Goal: Information Seeking & Learning: Check status

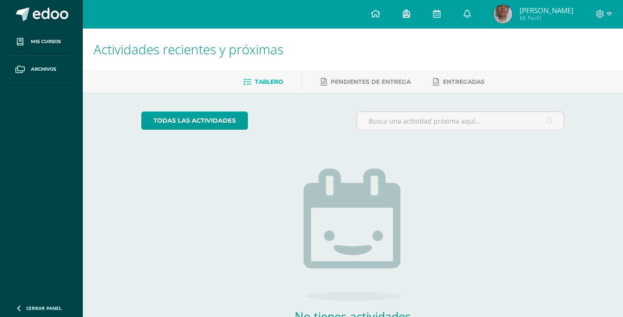
drag, startPoint x: 407, startPoint y: 11, endPoint x: 399, endPoint y: 13, distance: 8.3
click at [399, 13] on link at bounding box center [406, 14] width 30 height 28
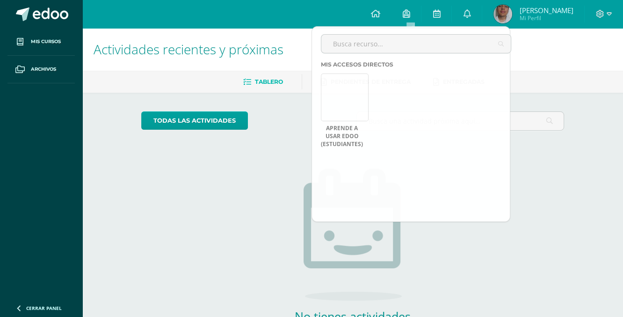
click at [556, 55] on h1 "Actividades recientes y próximas" at bounding box center [353, 49] width 518 height 43
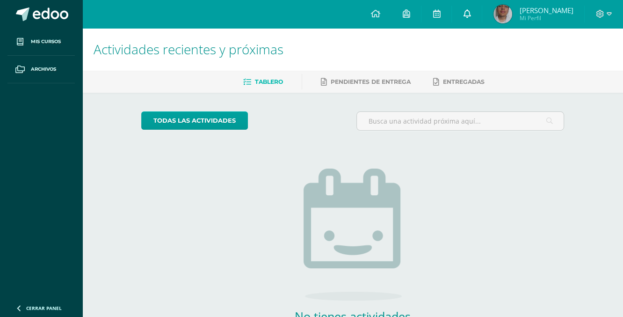
click at [468, 13] on icon at bounding box center [466, 13] width 7 height 8
click at [584, 48] on h1 "Actividades recientes y próximas" at bounding box center [353, 49] width 518 height 43
click at [609, 14] on icon at bounding box center [609, 14] width 5 height 8
click at [501, 47] on h1 "Actividades recientes y próximas" at bounding box center [353, 49] width 518 height 43
click at [530, 15] on span "Mi Perfil" at bounding box center [546, 18] width 54 height 8
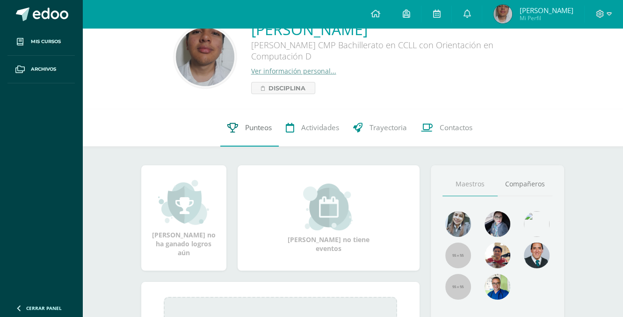
scroll to position [46, 0]
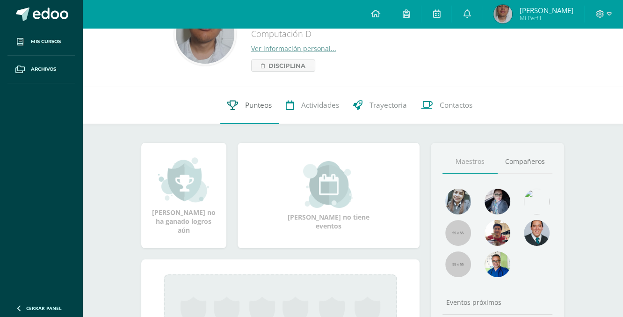
click at [254, 110] on span "Punteos" at bounding box center [258, 105] width 27 height 10
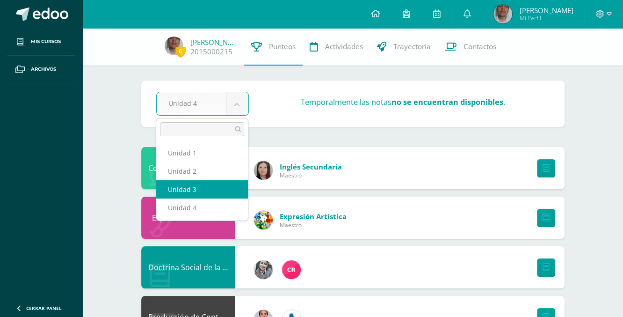
select select "Unidad 3"
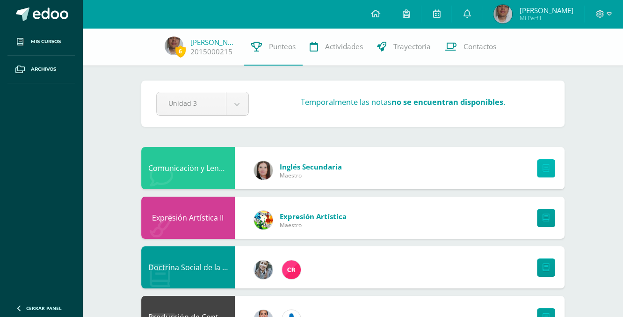
click at [544, 169] on icon at bounding box center [546, 168] width 7 height 8
click at [178, 50] on span "6" at bounding box center [180, 51] width 10 height 12
click at [181, 50] on span "6" at bounding box center [180, 51] width 10 height 12
click at [206, 43] on link "[PERSON_NAME]" at bounding box center [213, 41] width 47 height 9
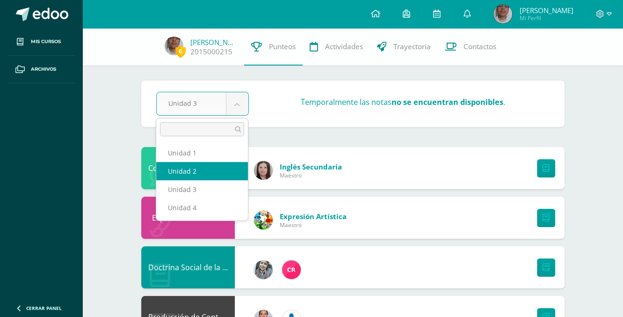
select select "Unidad 2"
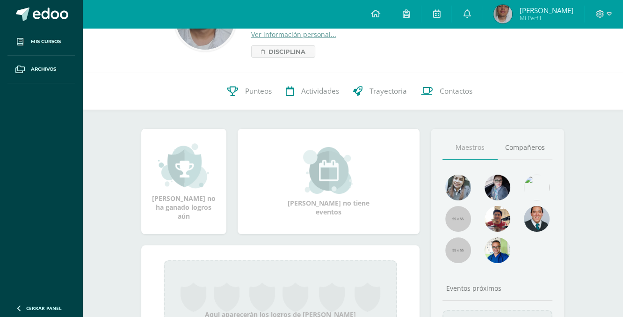
scroll to position [154, 0]
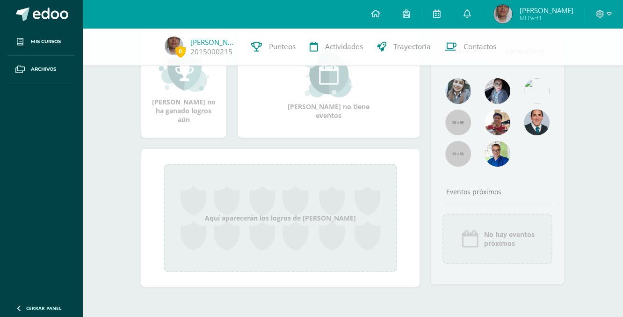
click at [374, 236] on div "Aquí aparecerán los logros de [PERSON_NAME]" at bounding box center [280, 218] width 233 height 108
click at [318, 217] on div "Aquí aparecerán los logros de [PERSON_NAME]" at bounding box center [280, 218] width 233 height 108
click at [212, 184] on div "Aquí aparecerán los logros de [PERSON_NAME]" at bounding box center [280, 218] width 233 height 108
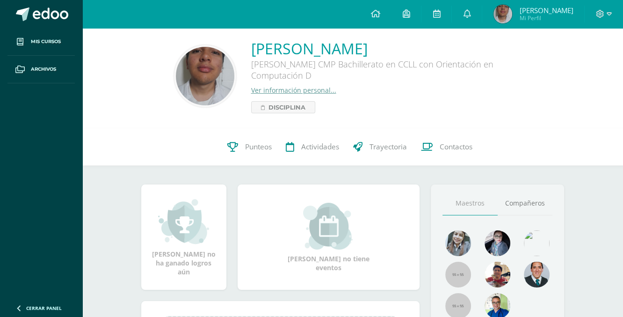
scroll to position [0, 0]
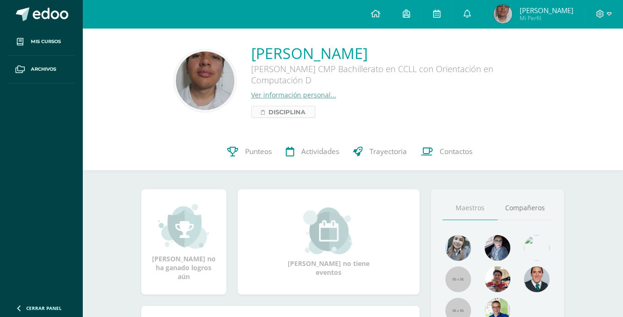
click at [283, 110] on span "Disciplina" at bounding box center [287, 111] width 37 height 11
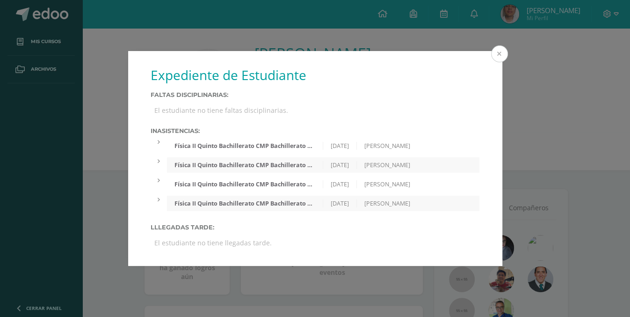
click at [497, 57] on button at bounding box center [499, 53] width 17 height 17
